Goal: Transaction & Acquisition: Book appointment/travel/reservation

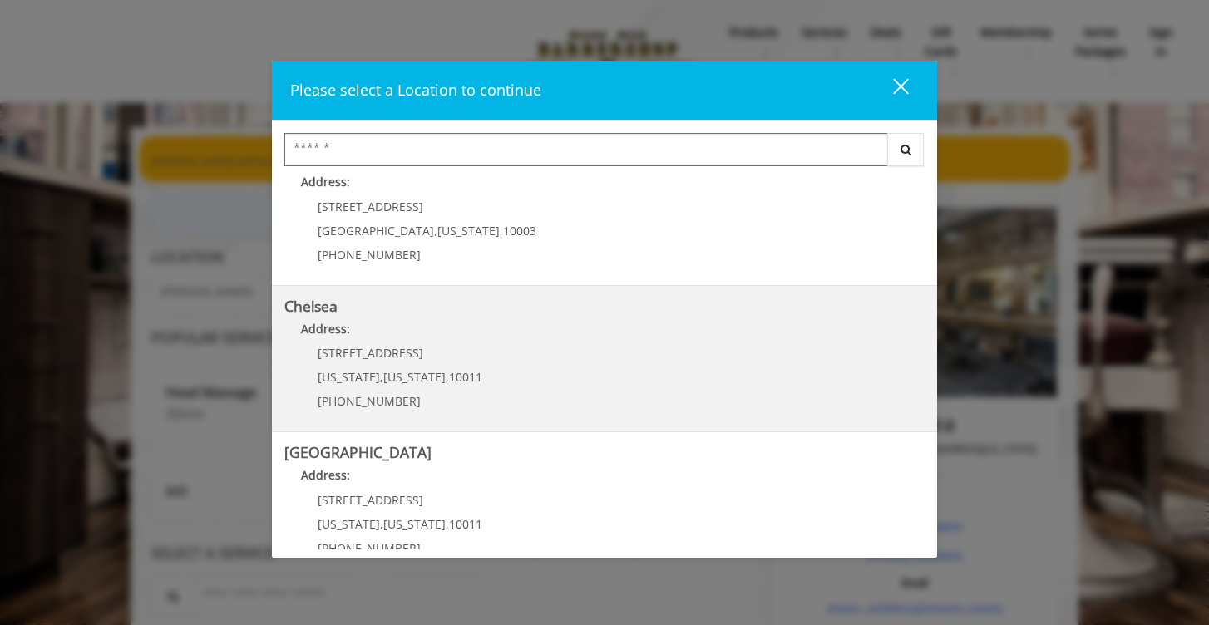
scroll to position [41, 0]
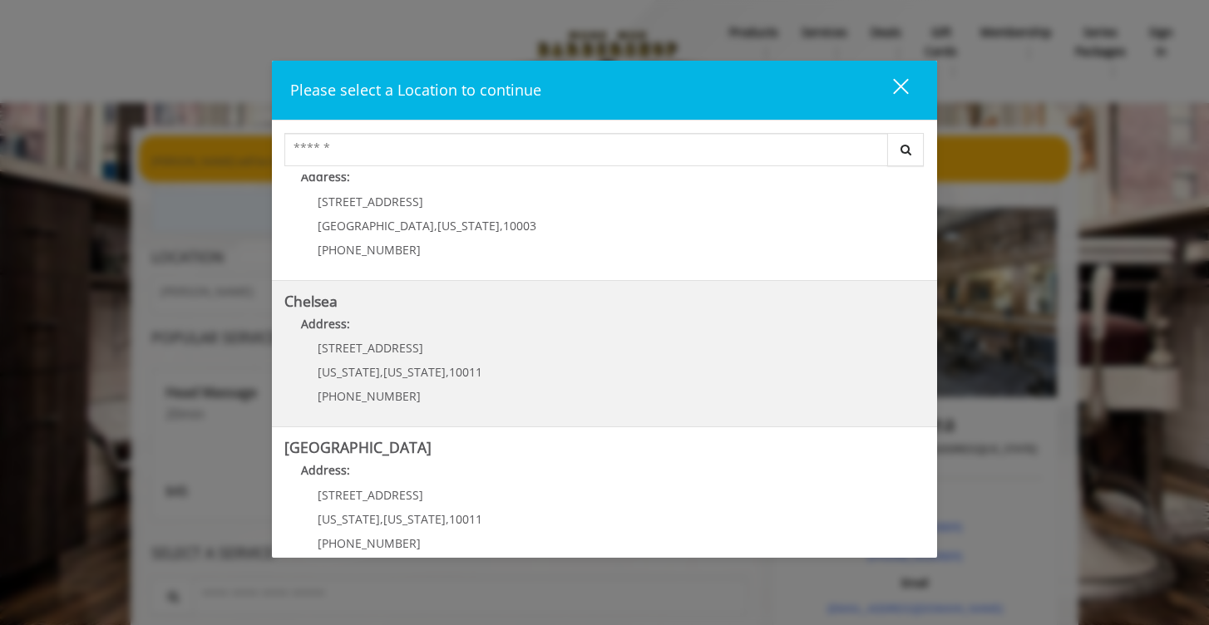
click at [449, 380] on span "10011" at bounding box center [465, 372] width 33 height 16
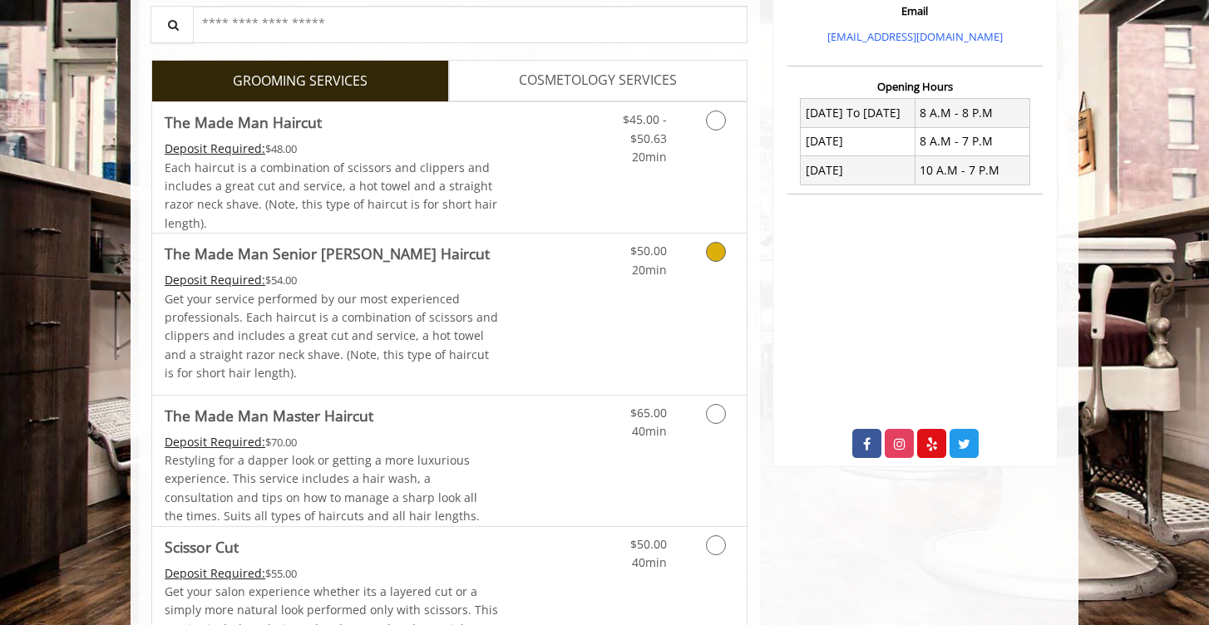
scroll to position [595, 0]
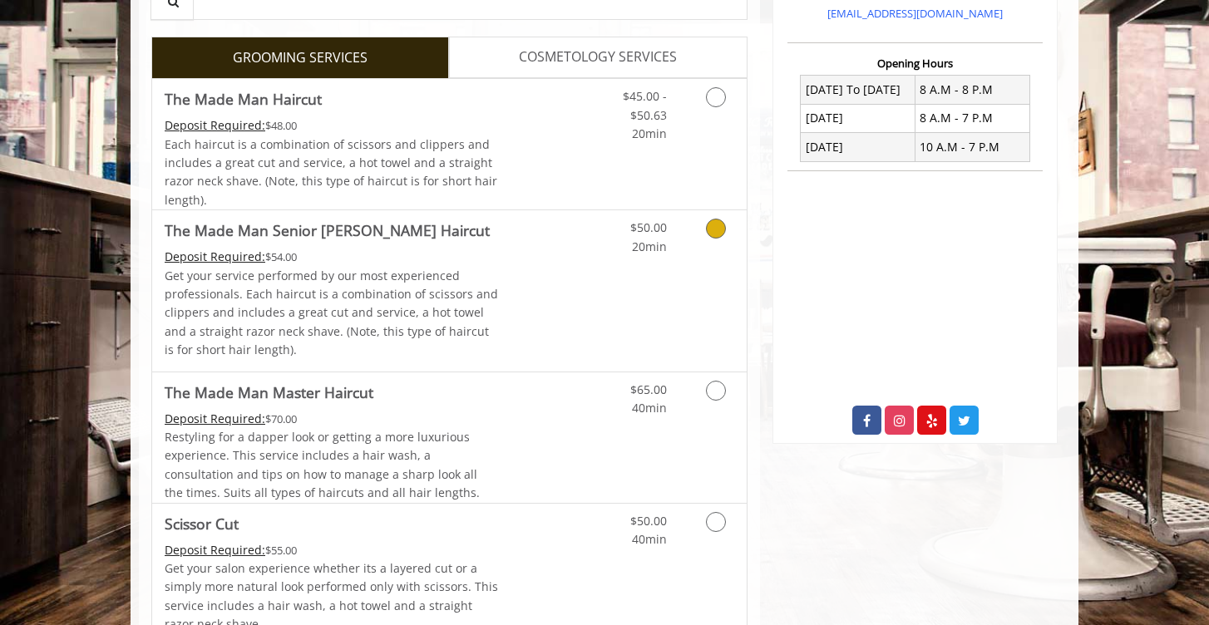
click at [427, 310] on p "Get your service performed by our most experienced professionals. Each haircut …" at bounding box center [332, 313] width 334 height 93
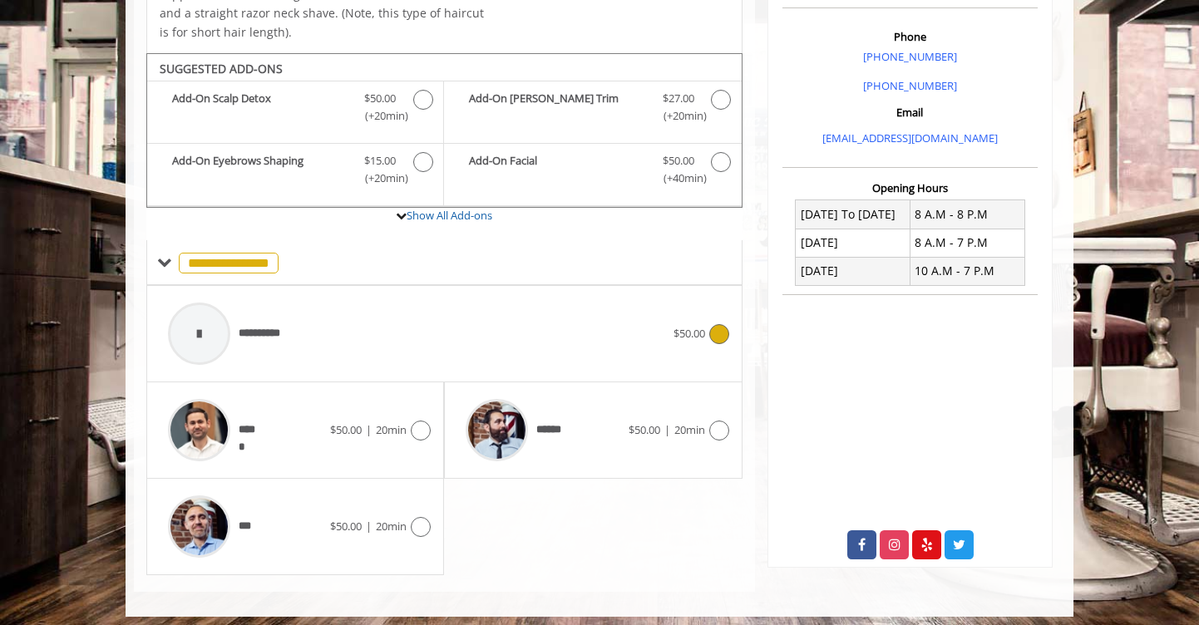
scroll to position [478, 0]
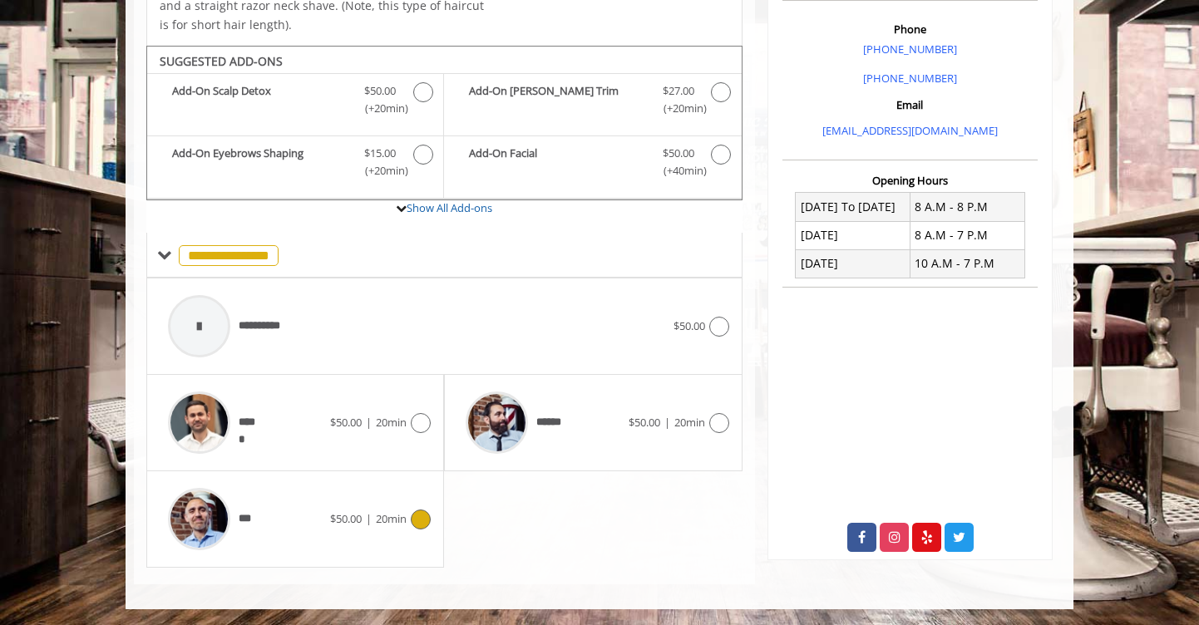
click at [367, 540] on div "*** $50.00 | 20min" at bounding box center [295, 519] width 271 height 79
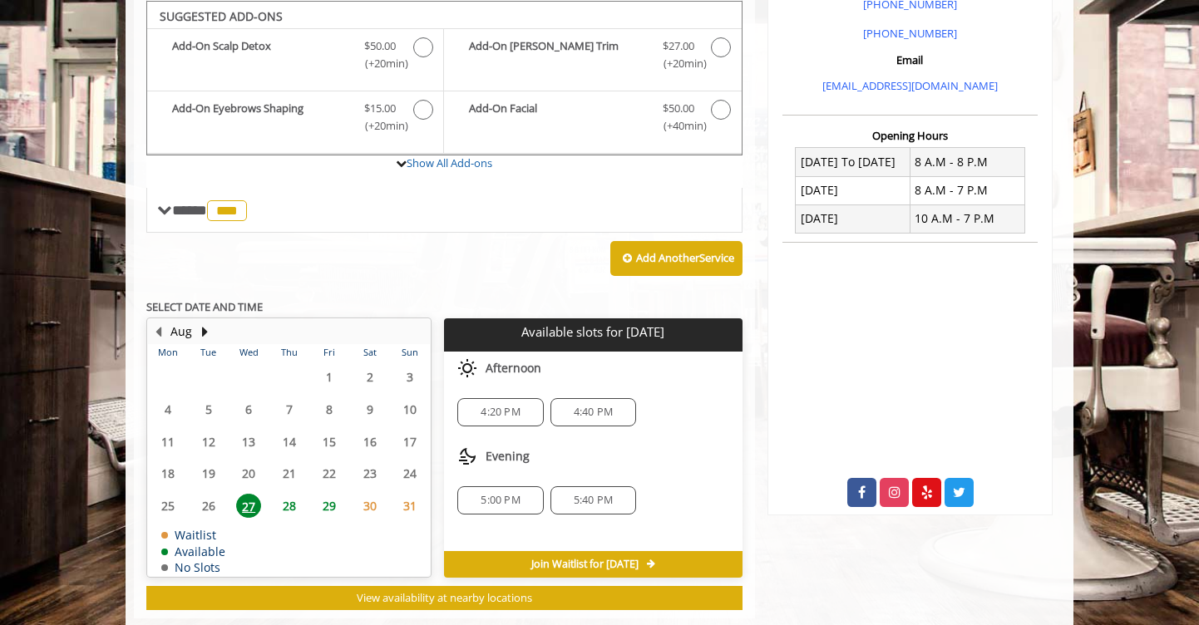
scroll to position [525, 0]
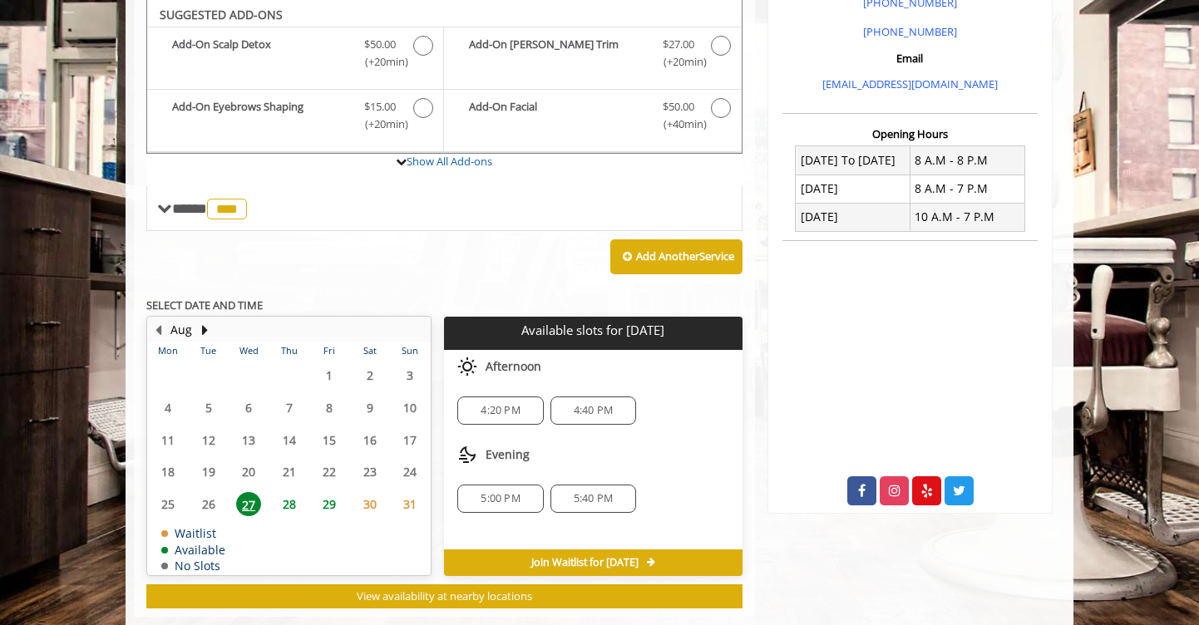
click at [599, 501] on span "5:40 PM" at bounding box center [593, 498] width 39 height 13
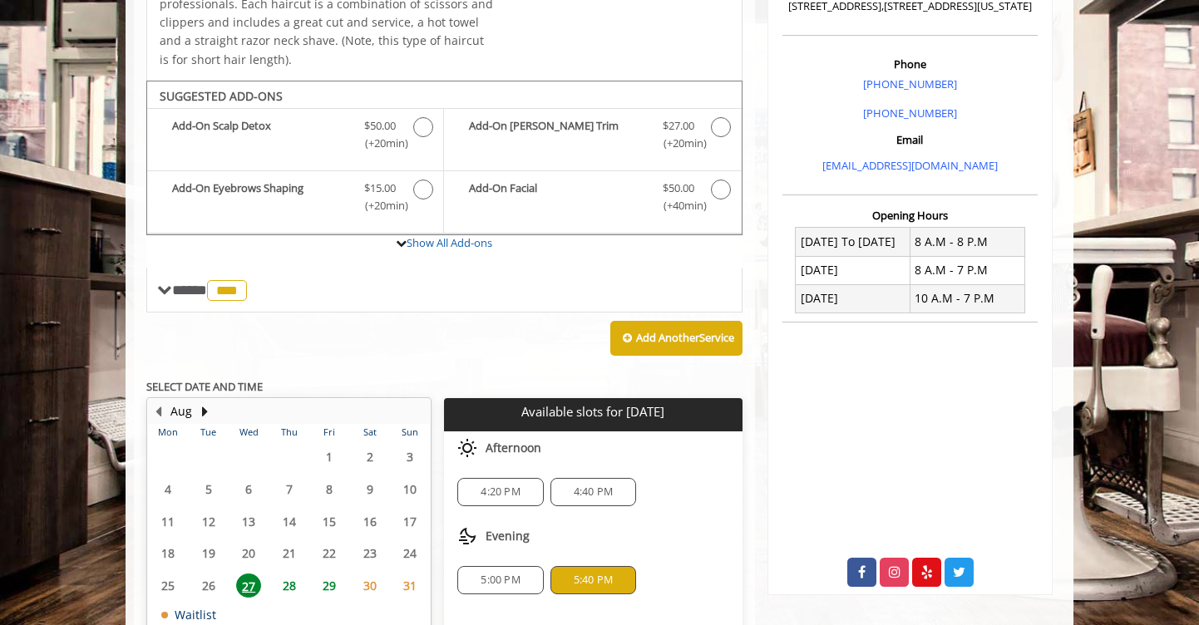
scroll to position [432, 0]
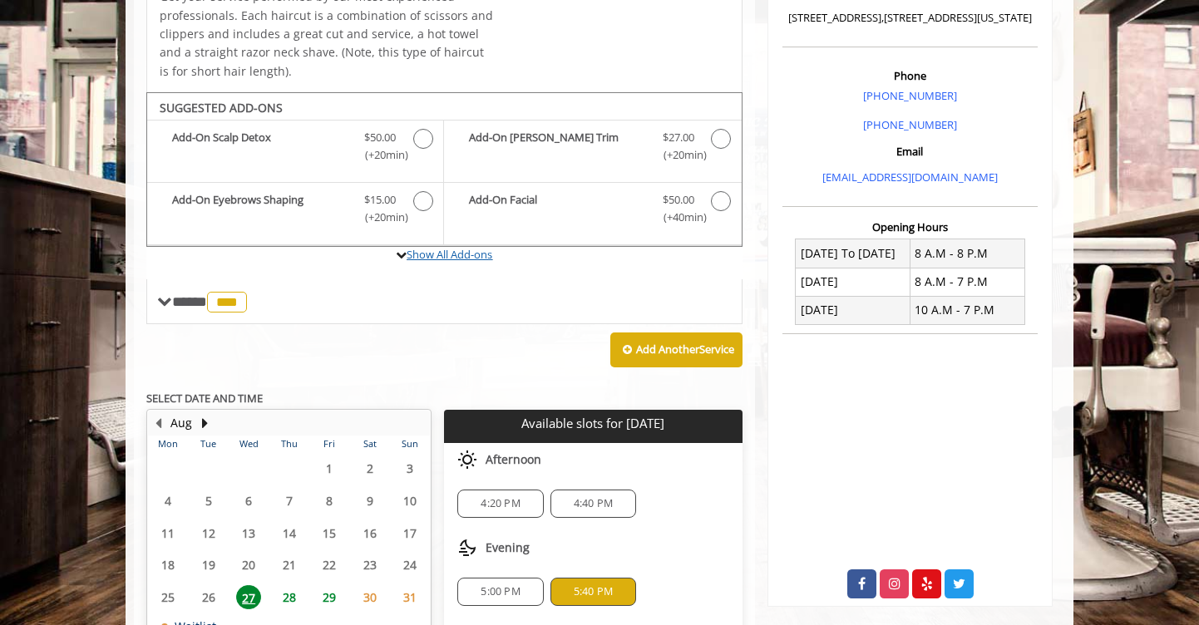
click at [448, 258] on link "Show All Add-ons" at bounding box center [450, 254] width 86 height 15
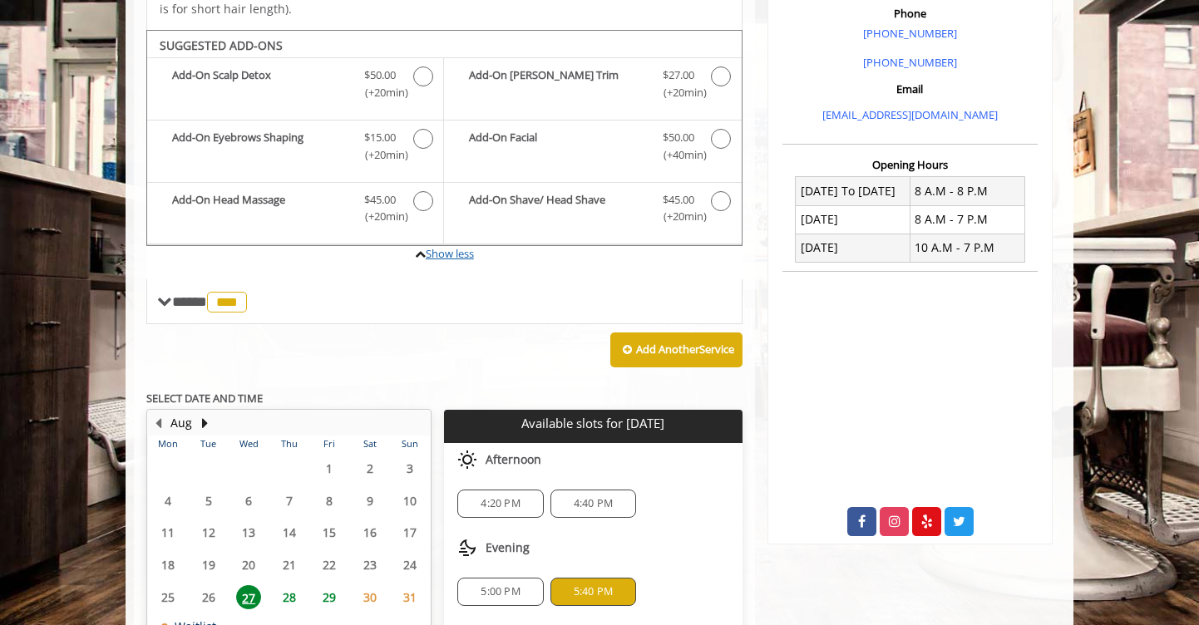
click at [448, 258] on link "Show less" at bounding box center [450, 253] width 48 height 15
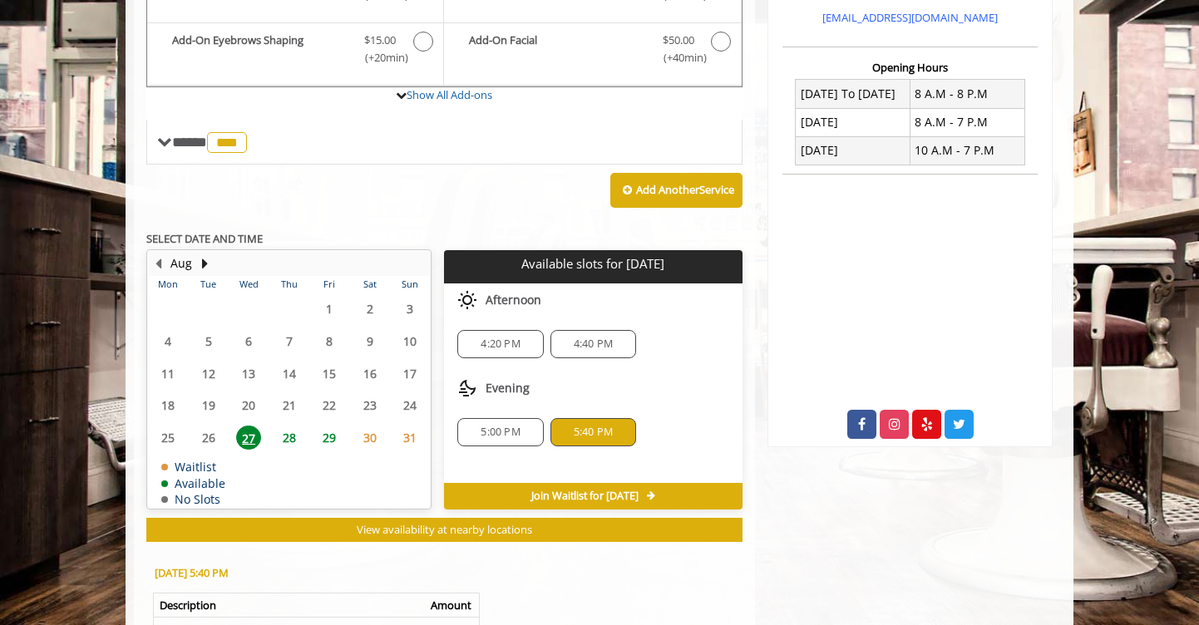
scroll to position [596, 0]
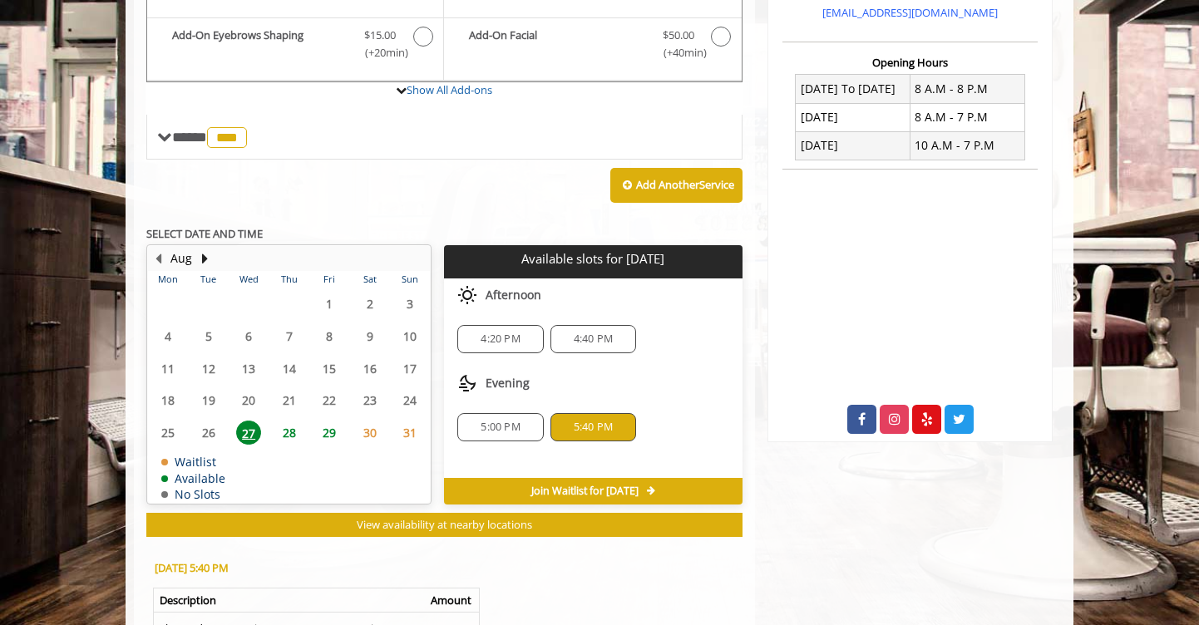
click at [287, 433] on span "28" at bounding box center [289, 433] width 25 height 24
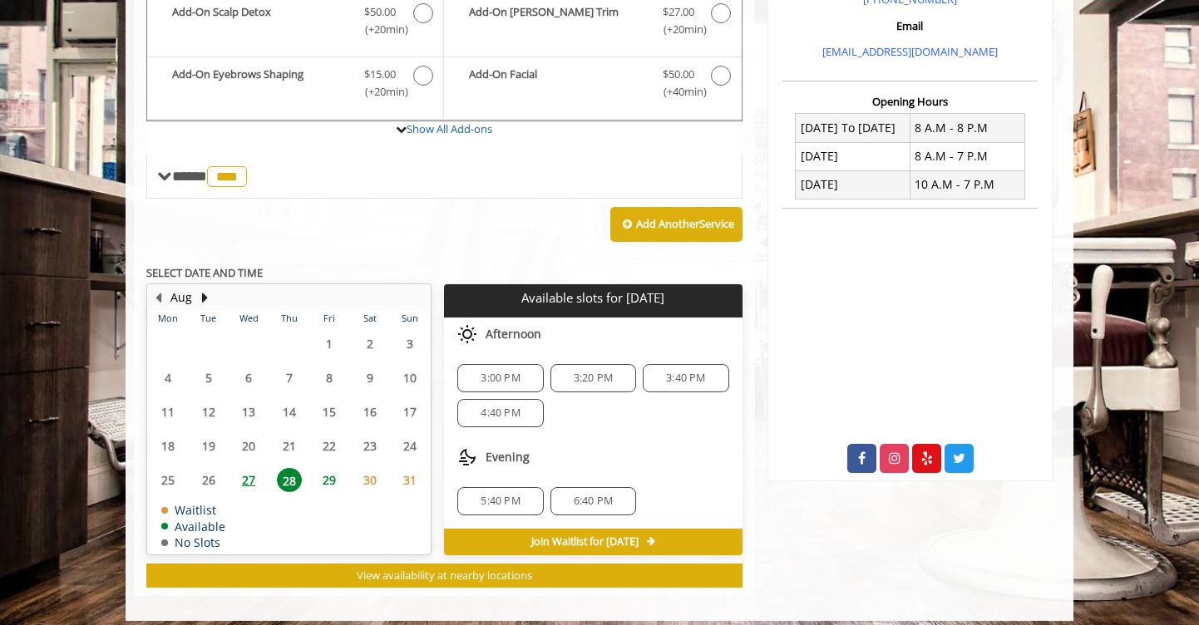
scroll to position [569, 0]
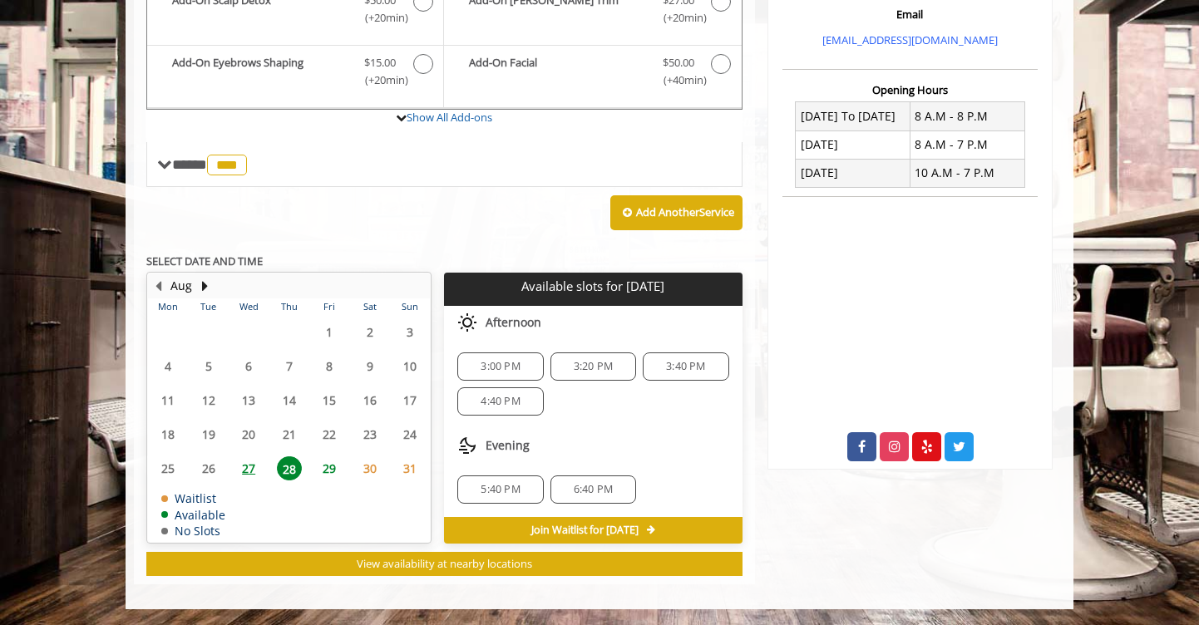
click at [328, 466] on span "29" at bounding box center [329, 468] width 25 height 24
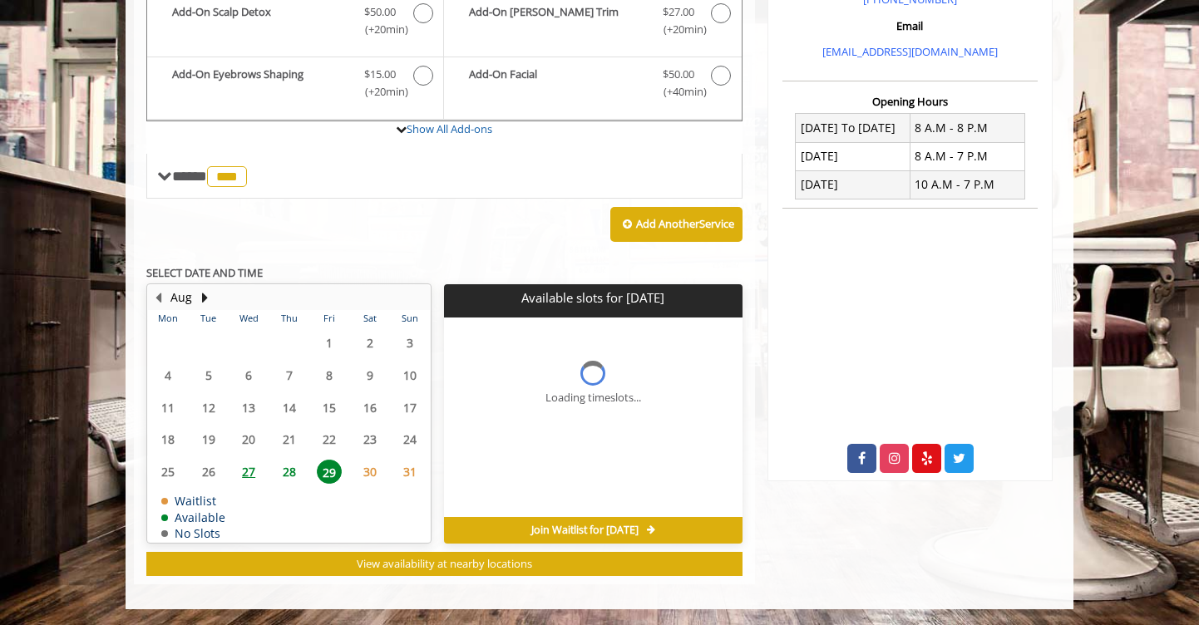
scroll to position [582, 0]
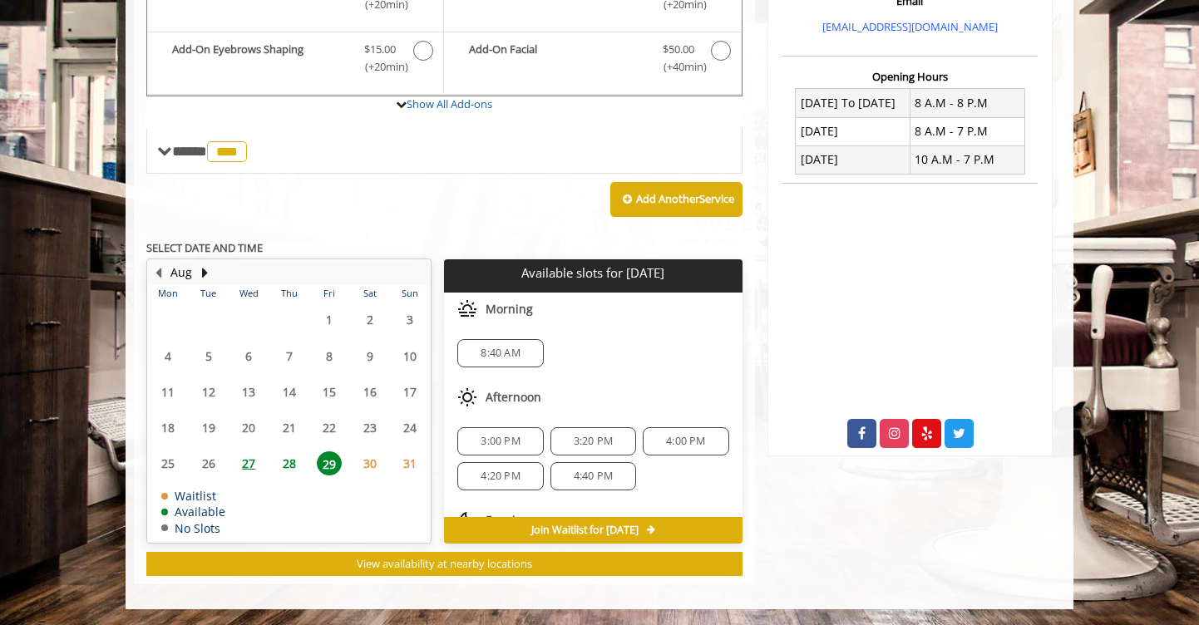
click at [363, 464] on span "30" at bounding box center [370, 463] width 25 height 24
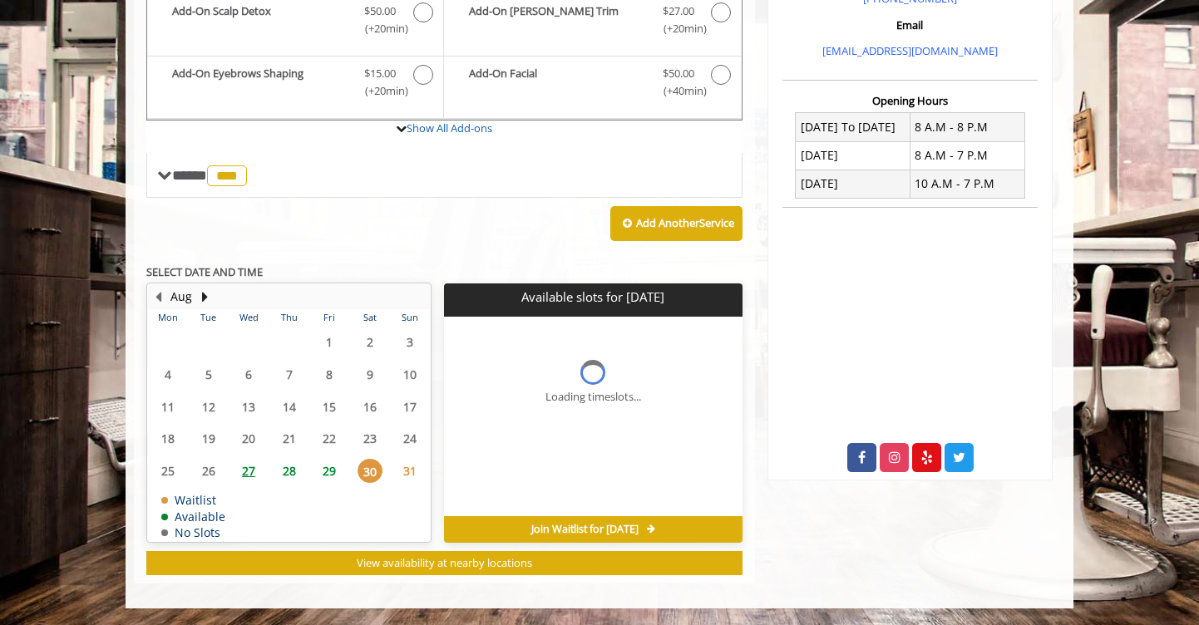
scroll to position [557, 0]
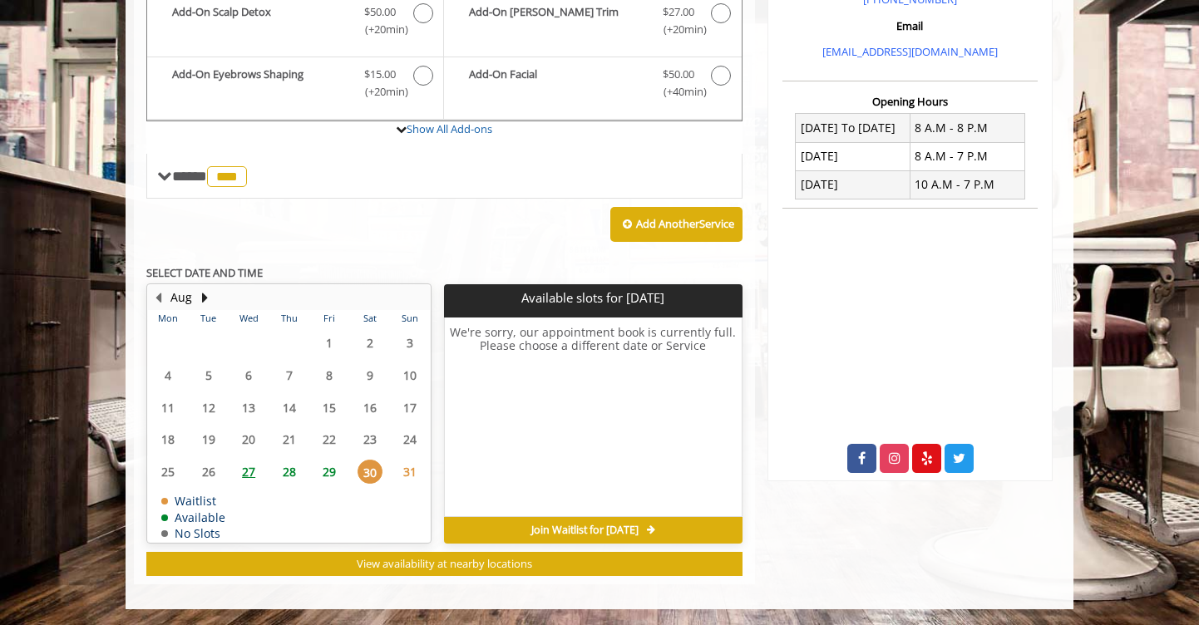
click at [328, 466] on span "29" at bounding box center [329, 472] width 25 height 24
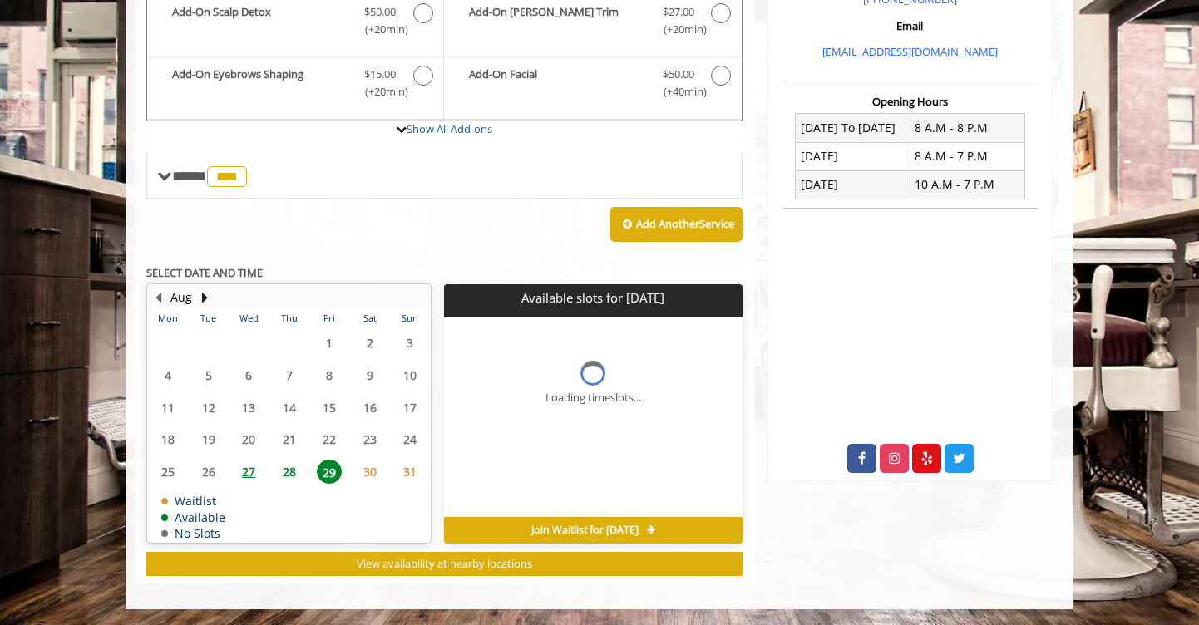
scroll to position [582, 0]
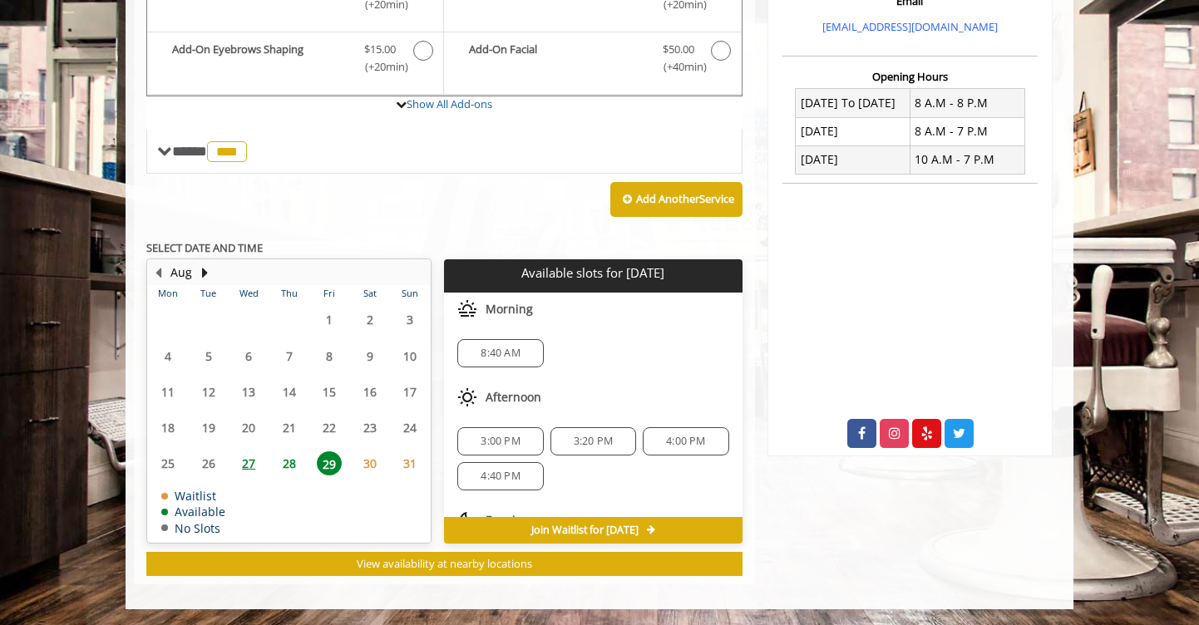
click at [287, 466] on span "28" at bounding box center [289, 463] width 25 height 24
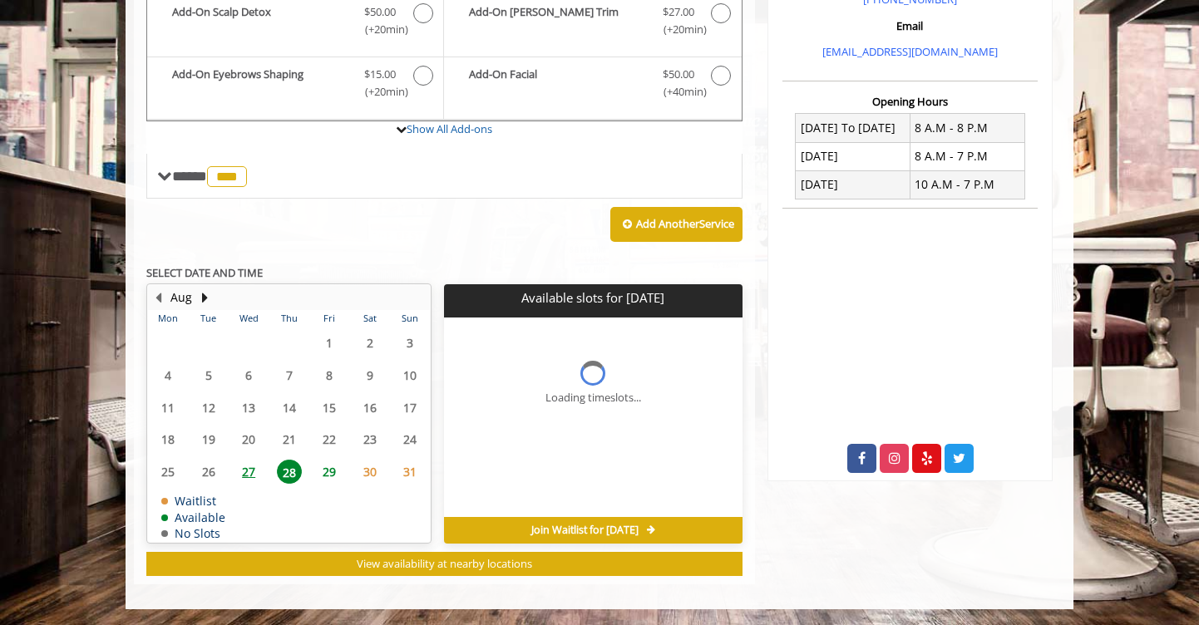
scroll to position [569, 0]
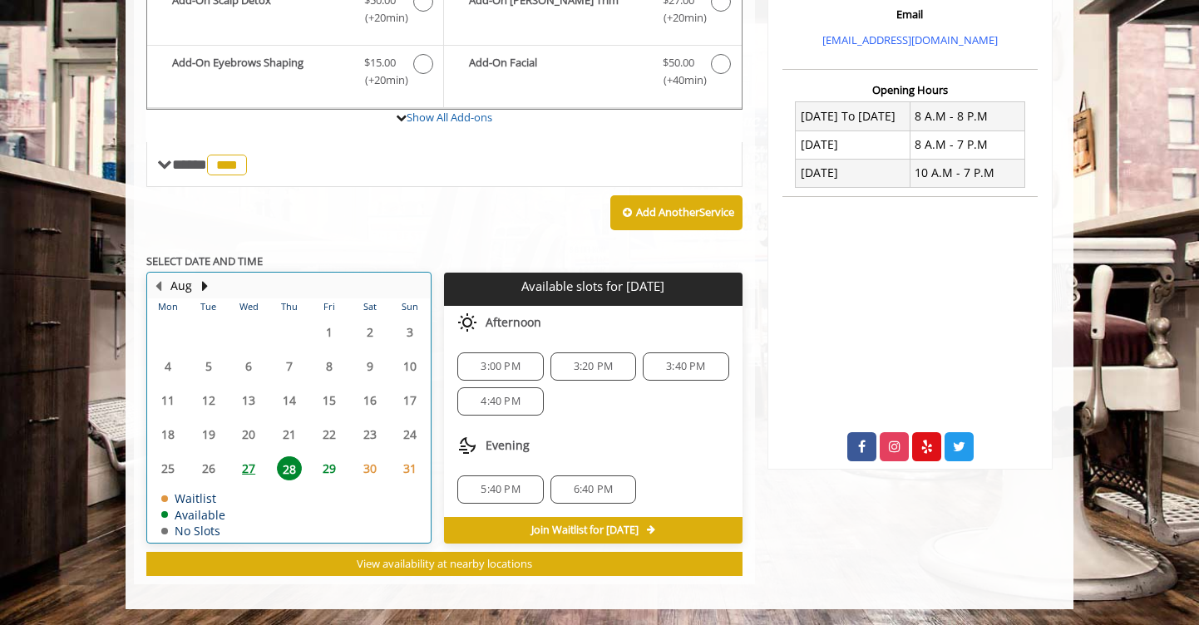
click at [266, 456] on td "27" at bounding box center [249, 468] width 40 height 34
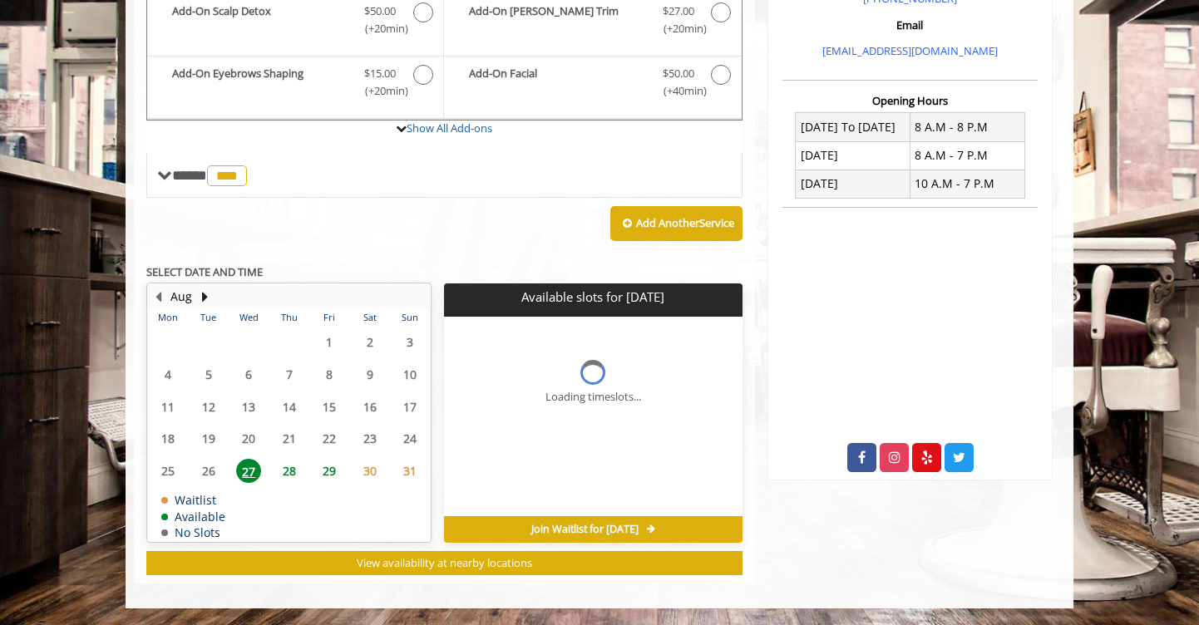
scroll to position [557, 0]
